Goal: Information Seeking & Learning: Learn about a topic

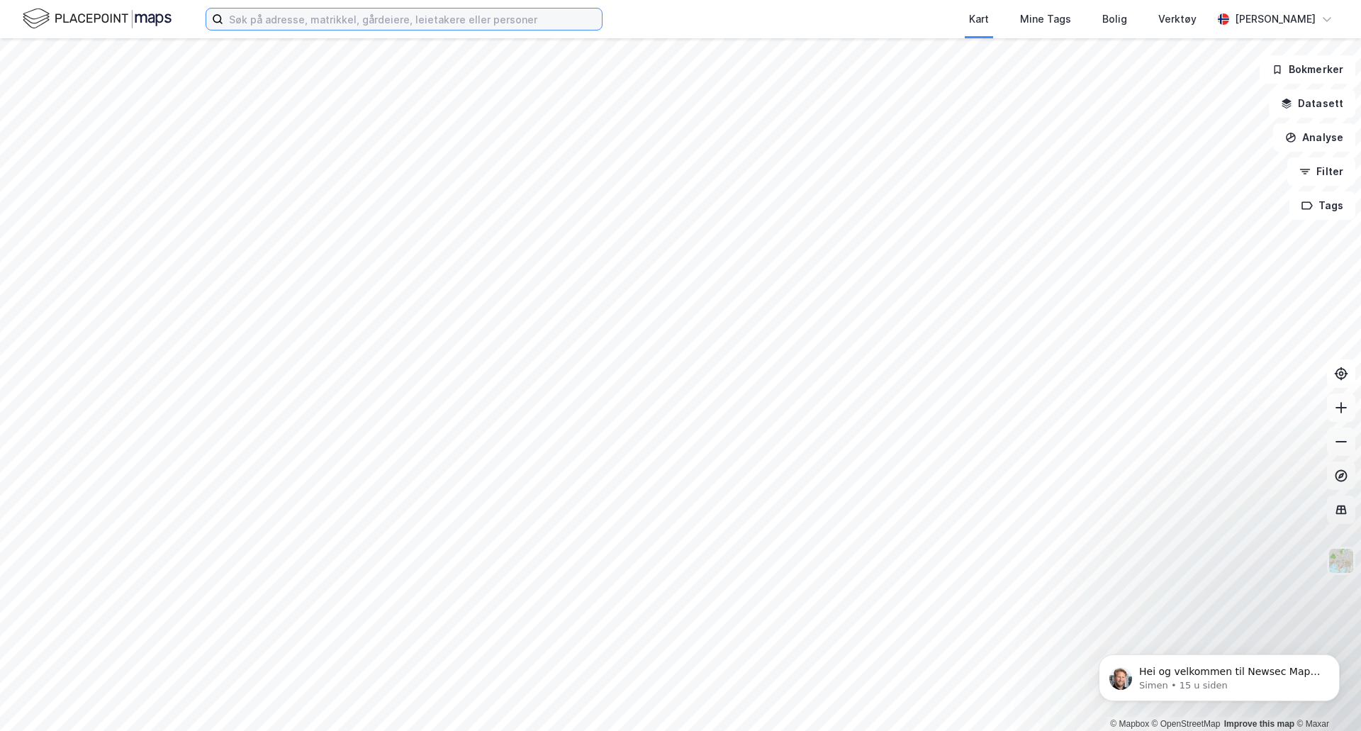
click at [432, 15] on input at bounding box center [412, 19] width 379 height 21
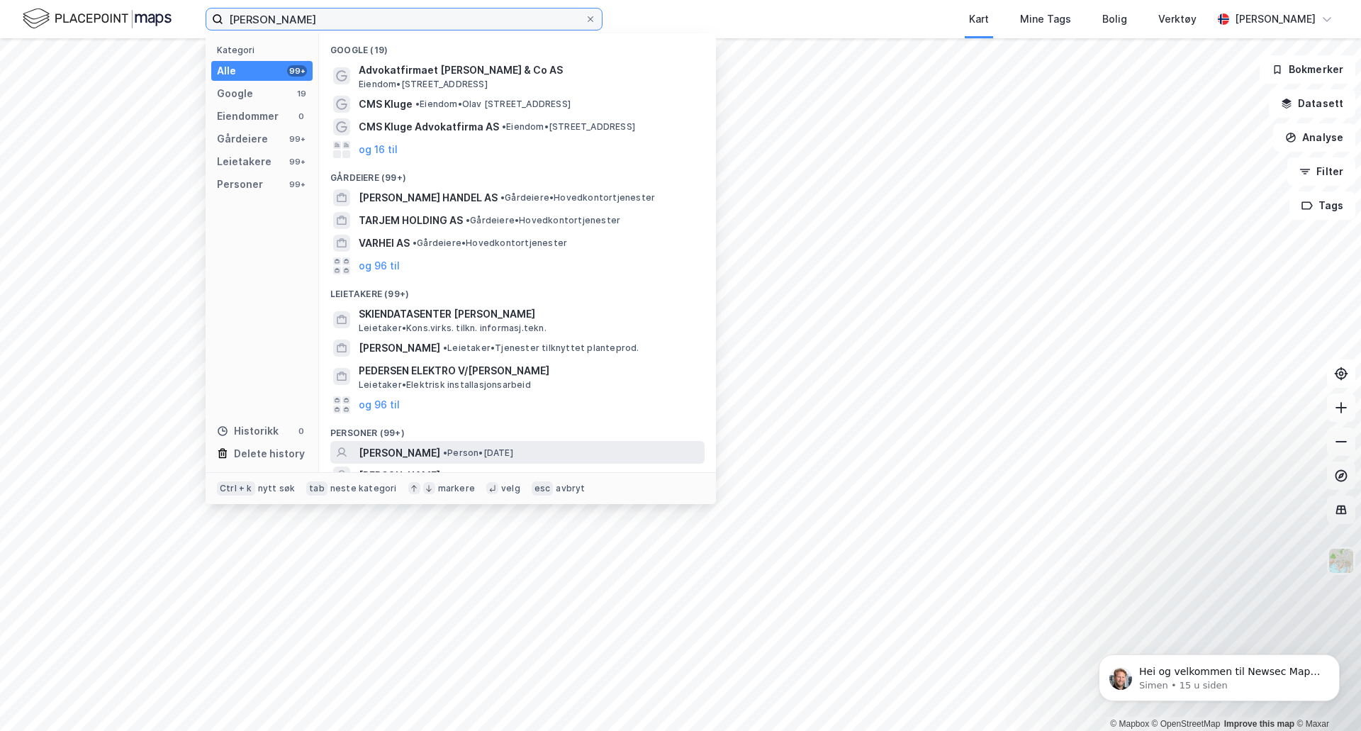
type input "[PERSON_NAME]"
click at [420, 447] on span "[PERSON_NAME]" at bounding box center [400, 452] width 82 height 17
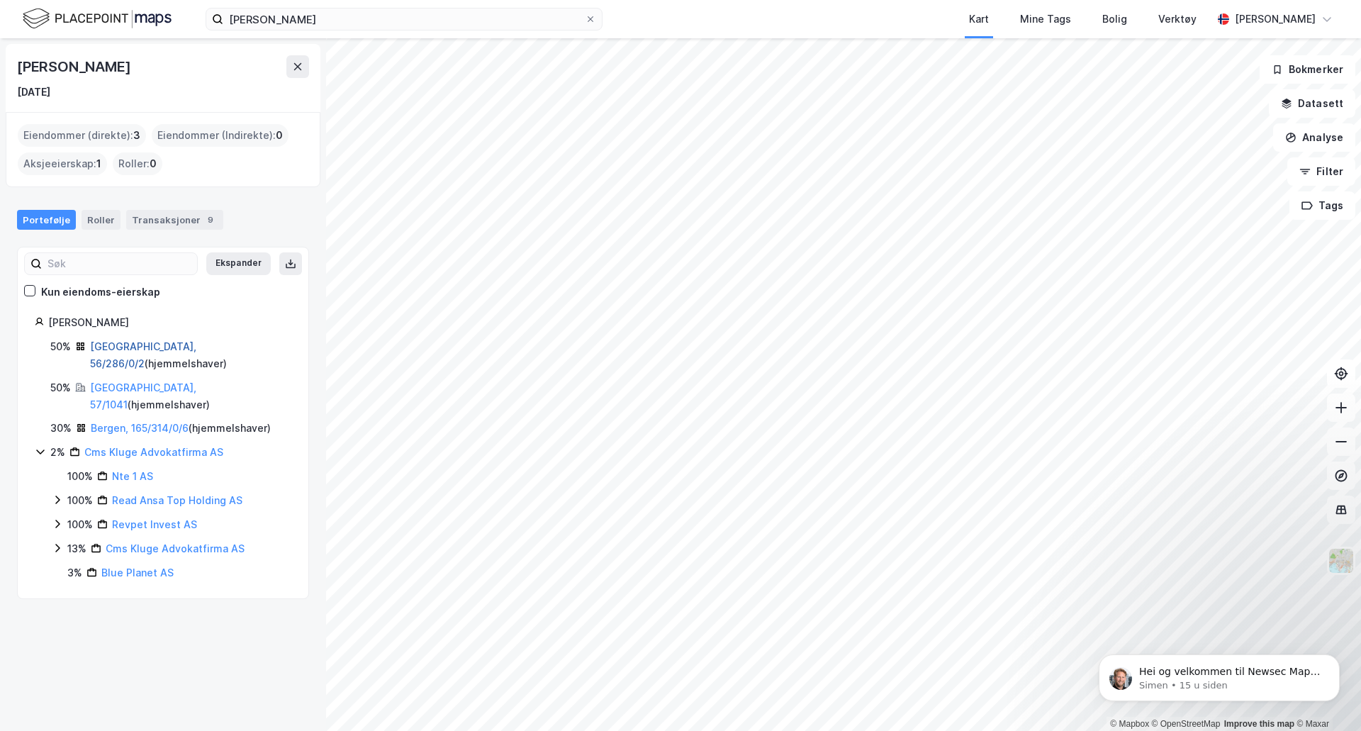
click at [158, 349] on link "[GEOGRAPHIC_DATA], 56/286/0/2" at bounding box center [143, 354] width 106 height 29
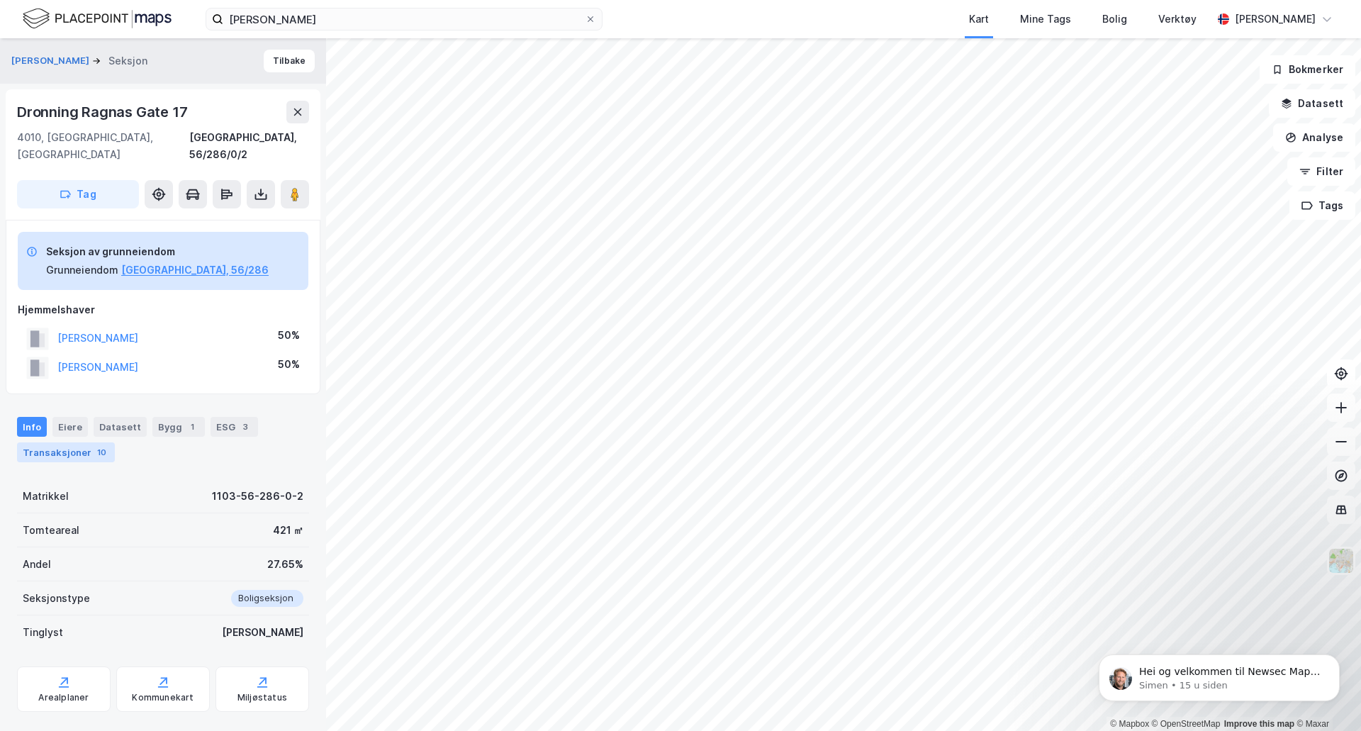
click at [48, 442] on div "Transaksjoner 10" at bounding box center [66, 452] width 98 height 20
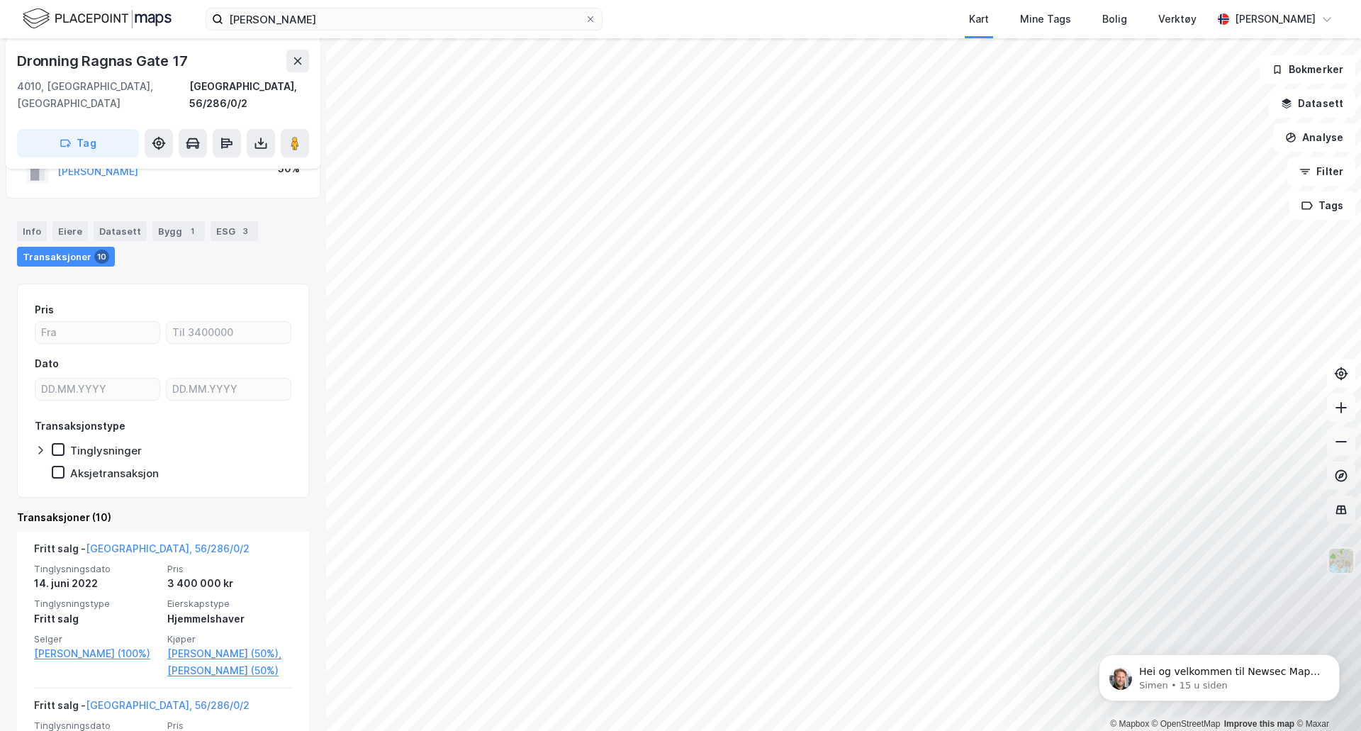
scroll to position [213, 0]
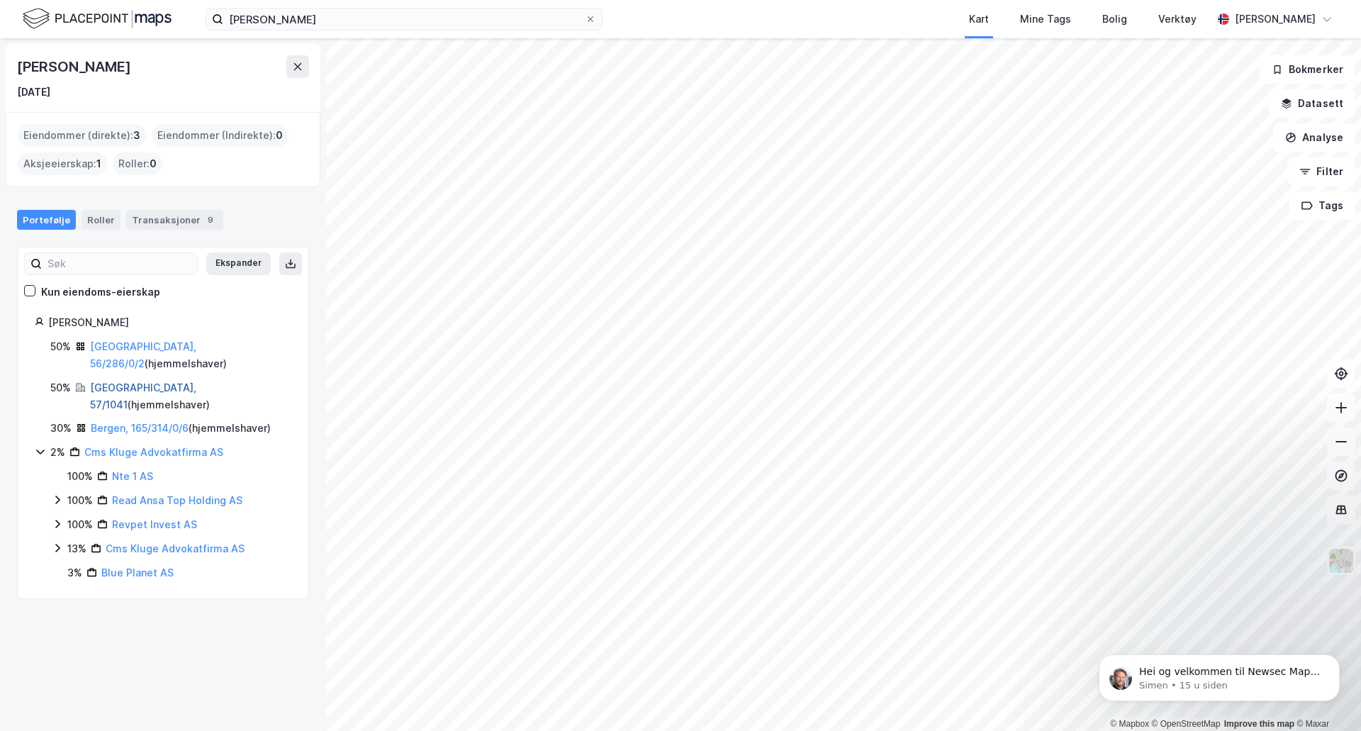
click at [125, 381] on link "[GEOGRAPHIC_DATA], 57/1041" at bounding box center [143, 395] width 106 height 29
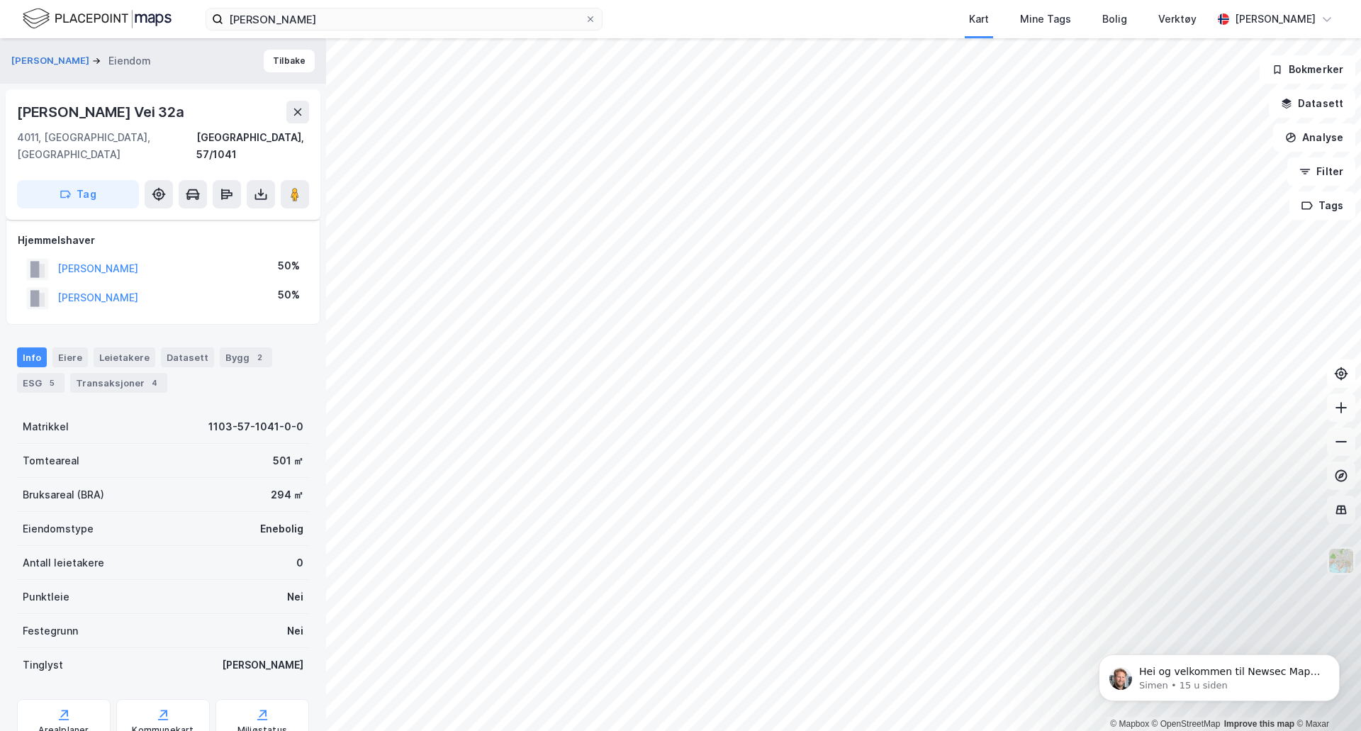
scroll to position [100, 0]
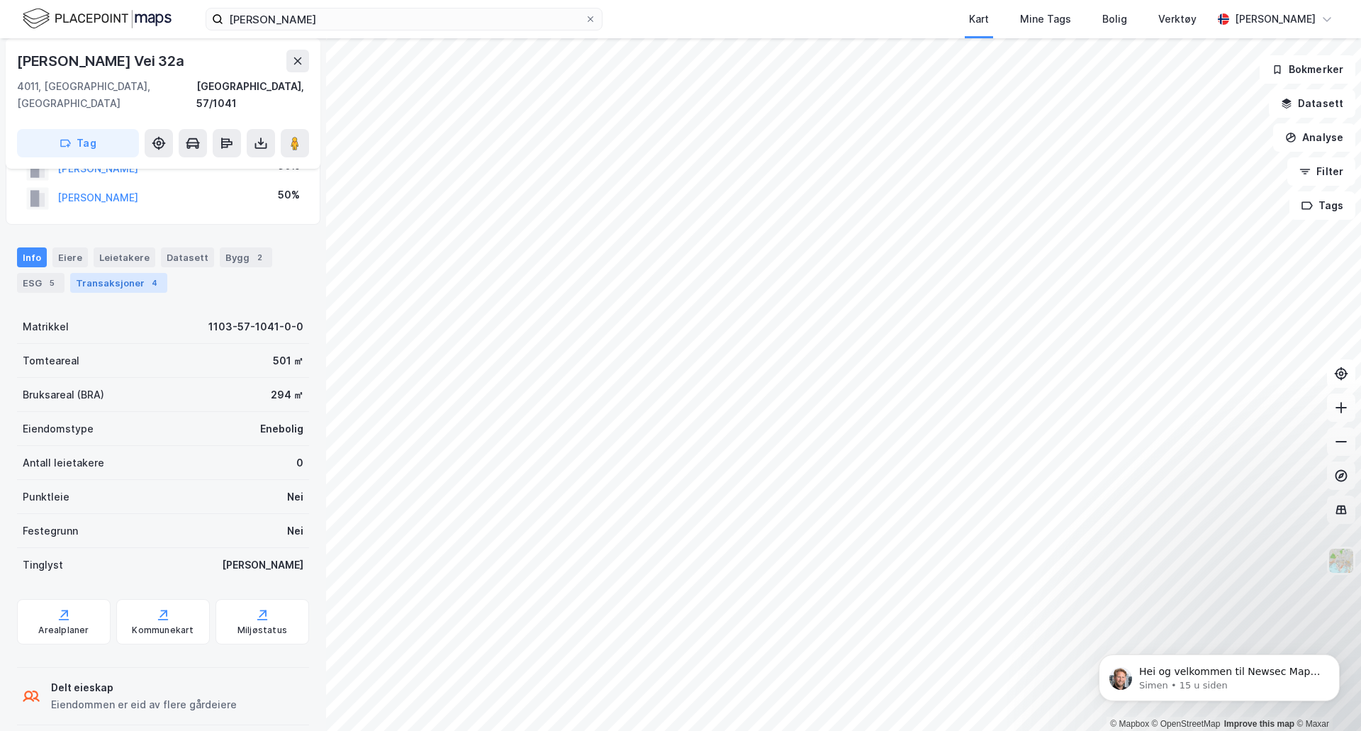
click at [119, 273] on div "Transaksjoner 4" at bounding box center [118, 283] width 97 height 20
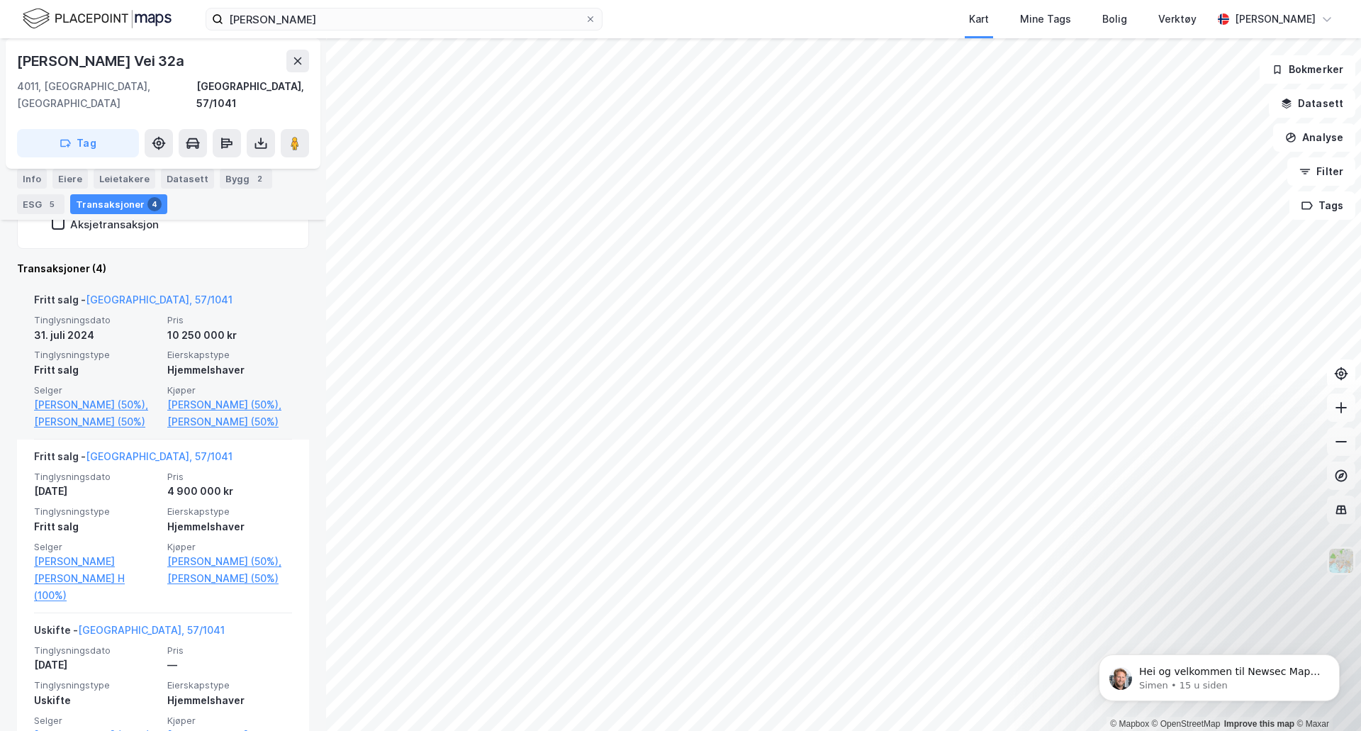
scroll to position [496, 0]
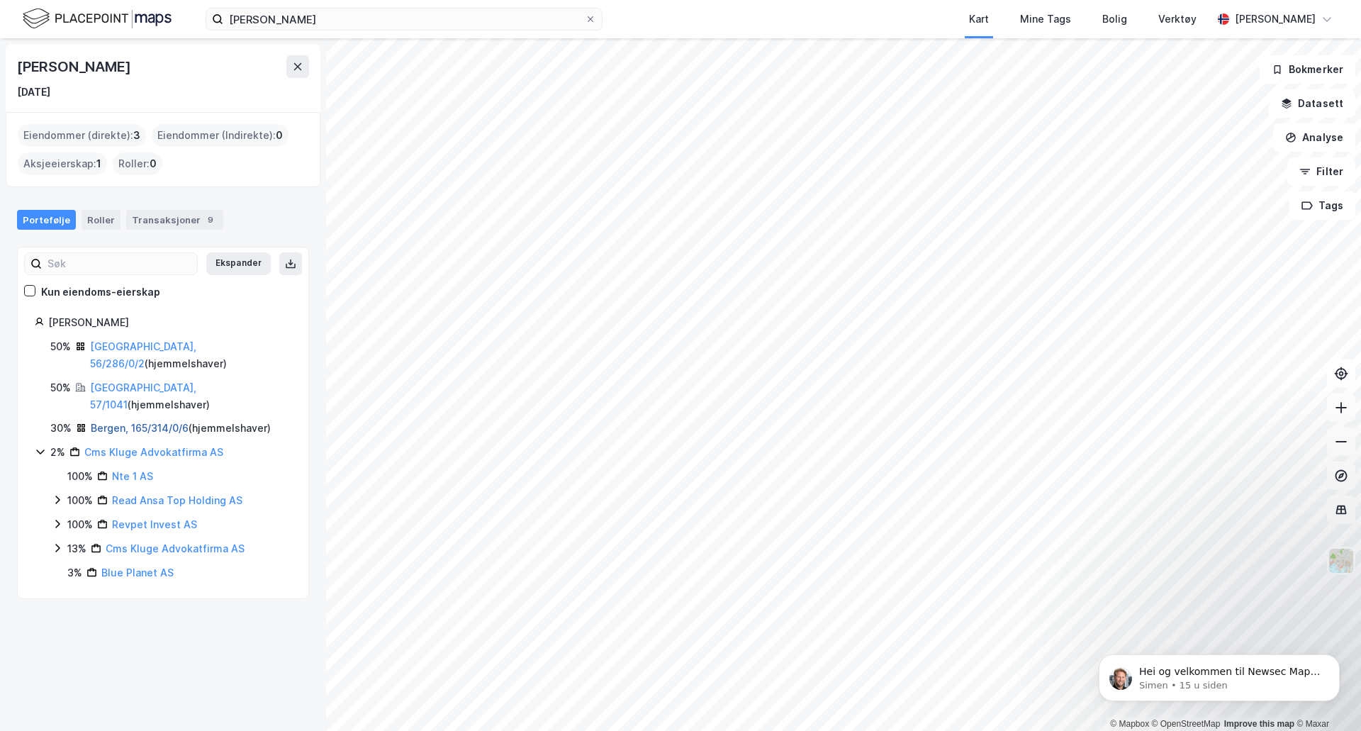
click at [135, 422] on link "Bergen, 165/314/0/6" at bounding box center [140, 428] width 98 height 12
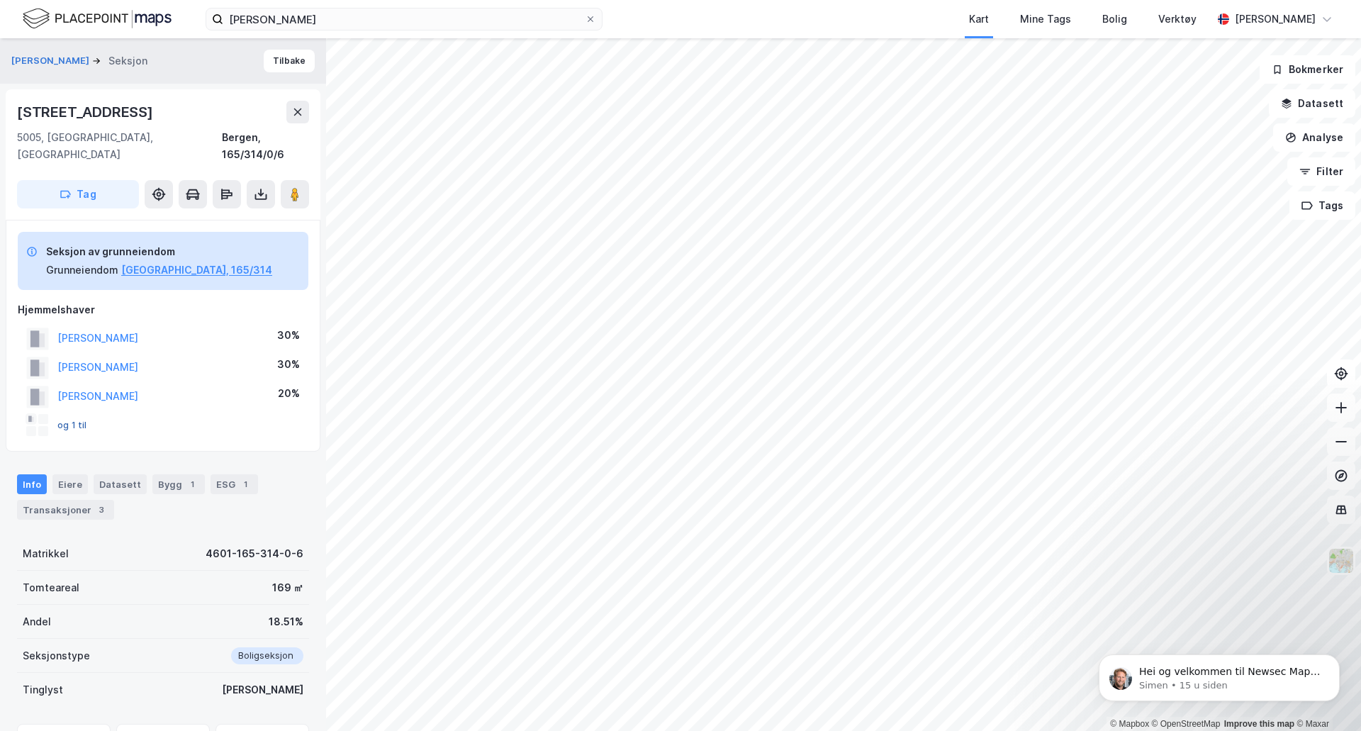
click at [0, 0] on button "og 1 til" at bounding box center [0, 0] width 0 height 0
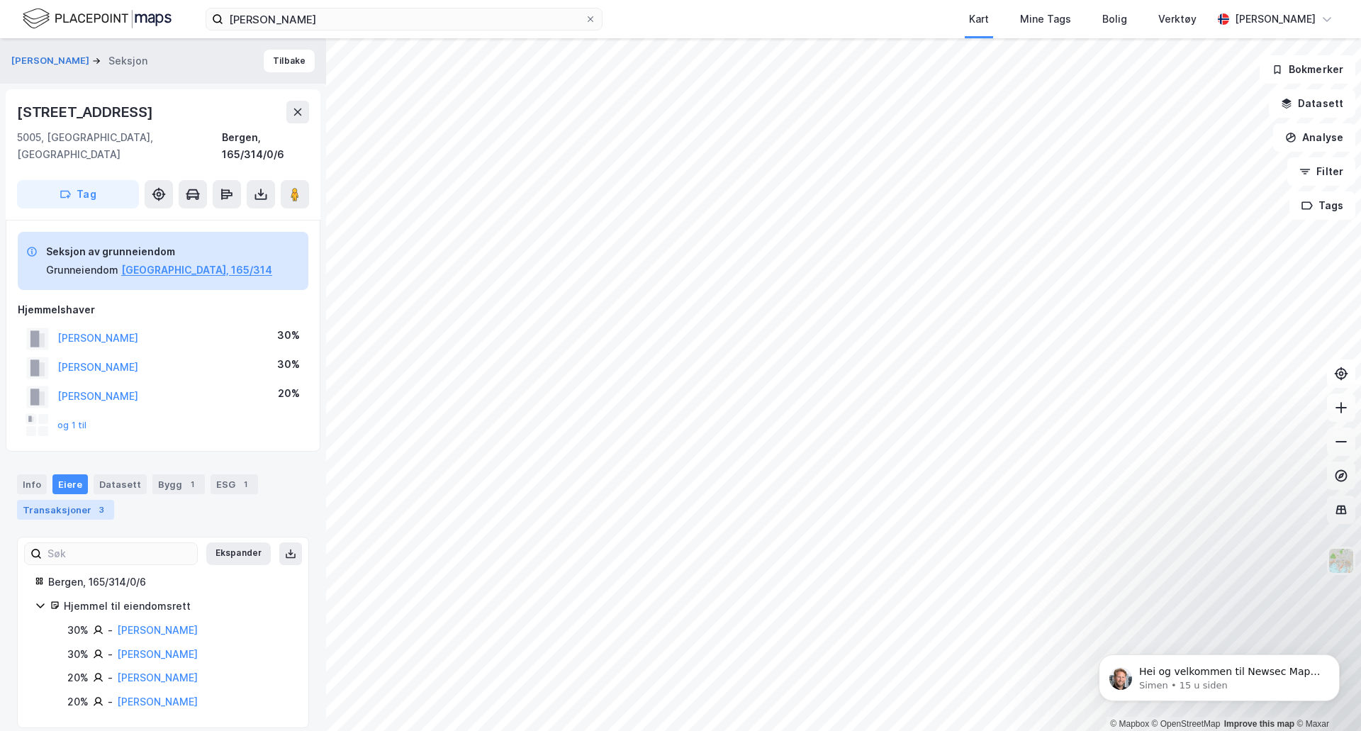
click at [74, 500] on div "Transaksjoner 3" at bounding box center [65, 510] width 97 height 20
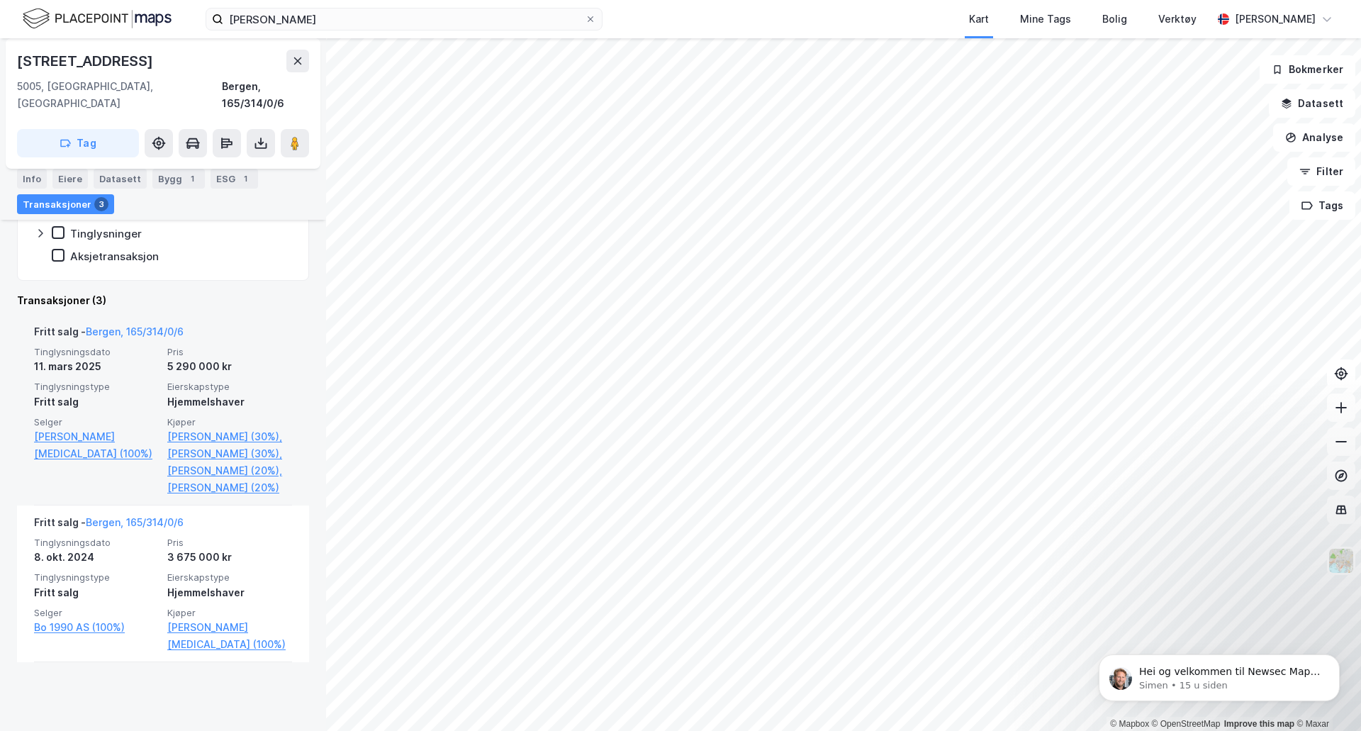
scroll to position [479, 0]
